Goal: Task Accomplishment & Management: Use online tool/utility

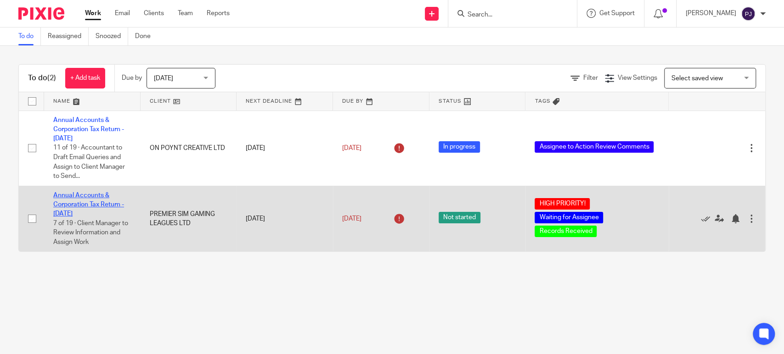
click at [75, 197] on link "Annual Accounts & Corporation Tax Return - [DATE]" at bounding box center [88, 204] width 71 height 25
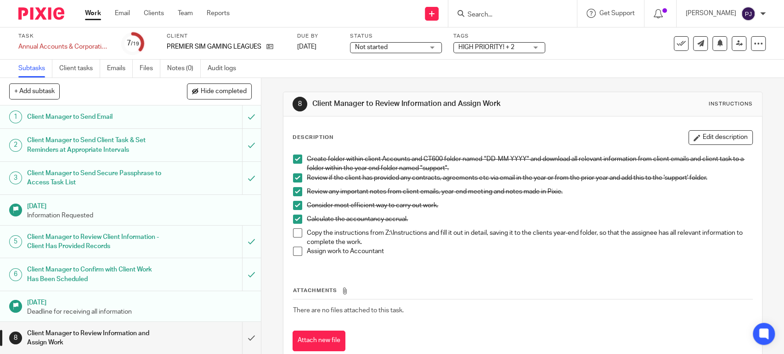
click at [507, 43] on span "HIGH PRIORITY! + 2" at bounding box center [492, 48] width 69 height 10
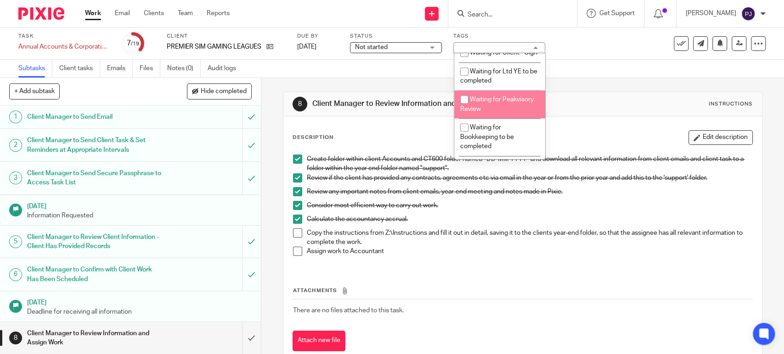
scroll to position [612, 0]
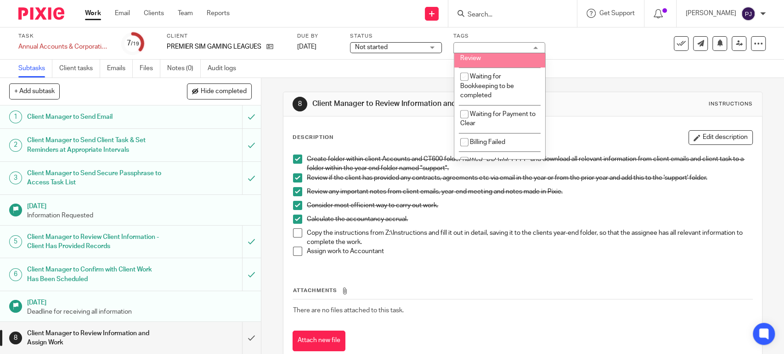
click at [498, 62] on span "Waiting for Peakvisory Review" at bounding box center [496, 53] width 73 height 16
checkbox input "true"
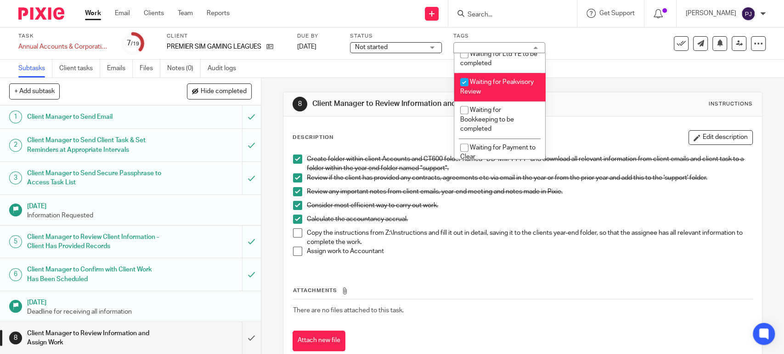
scroll to position [561, 0]
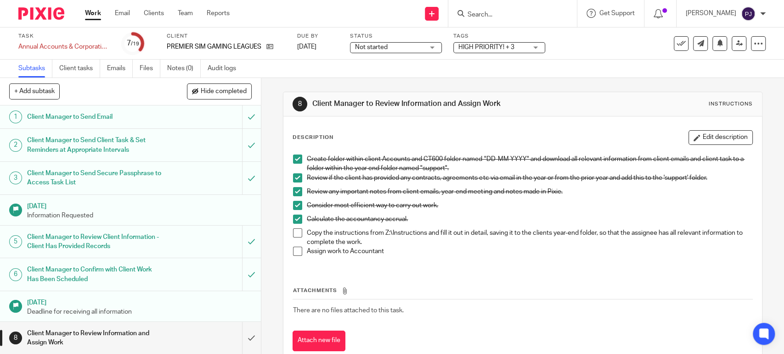
click at [581, 58] on div "Task Annual Accounts & Corporation Tax Return - June 30, 2025 Save Annual Accou…" at bounding box center [392, 44] width 784 height 32
click at [103, 11] on ul "Work Email Clients Team Reports" at bounding box center [164, 13] width 158 height 9
click at [94, 11] on link "Work" at bounding box center [93, 13] width 16 height 9
